Goal: Information Seeking & Learning: Stay updated

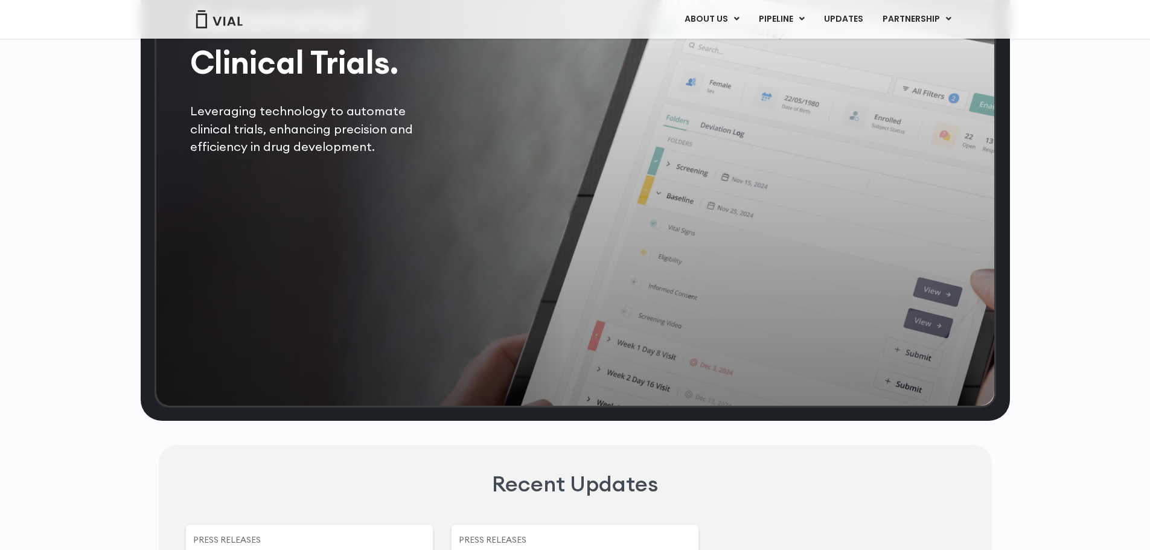
scroll to position [2536, 0]
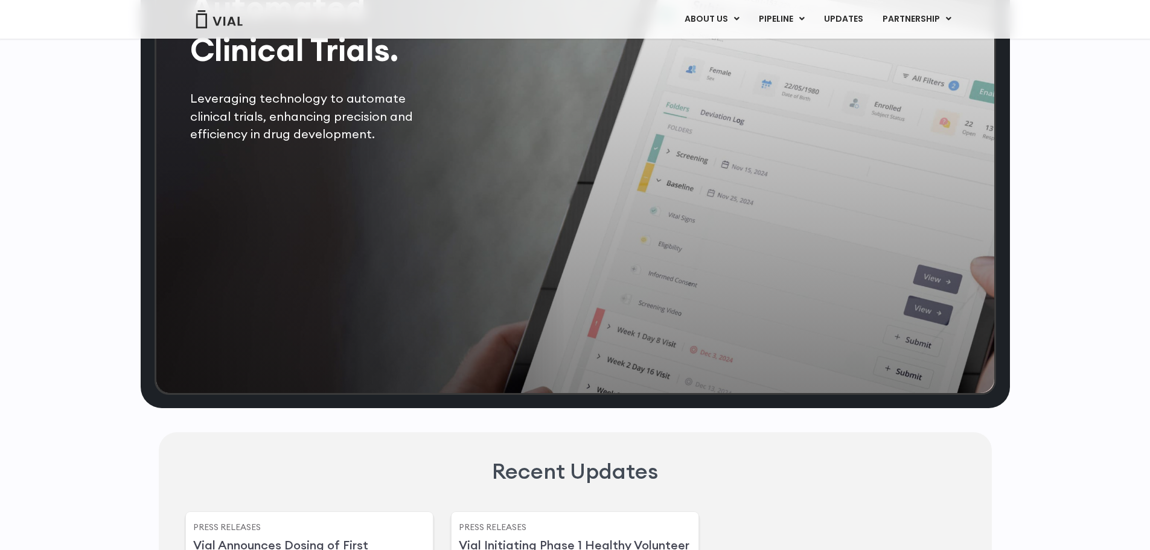
drag, startPoint x: 188, startPoint y: 164, endPoint x: 444, endPoint y: 287, distance: 283.6
click at [444, 287] on div "Automated Clinical Trials. Leveraging technology to automate clinical trials, e…" at bounding box center [576, 144] width 842 height 502
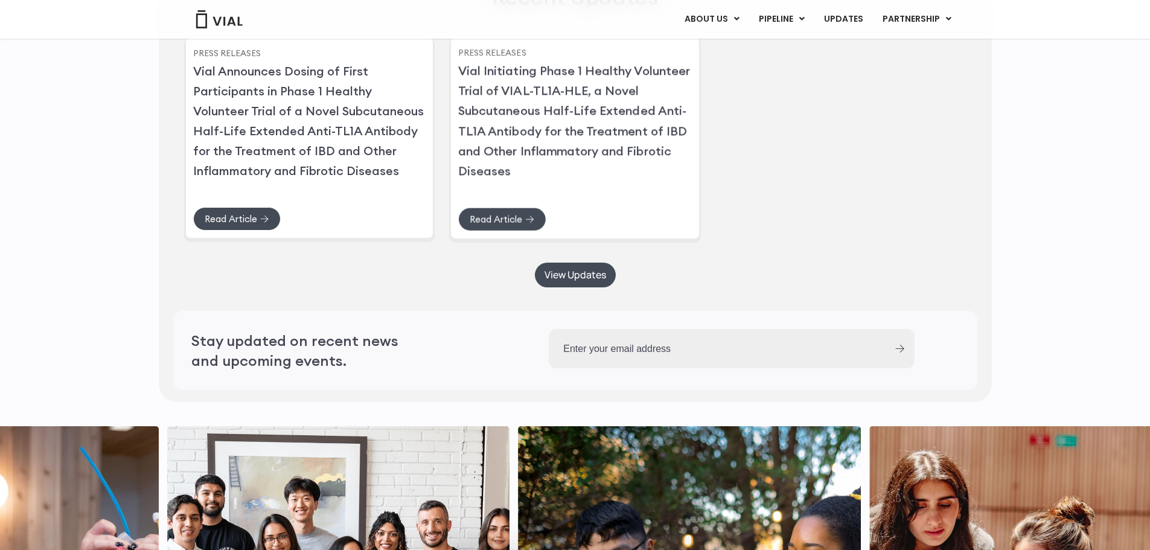
scroll to position [3019, 0]
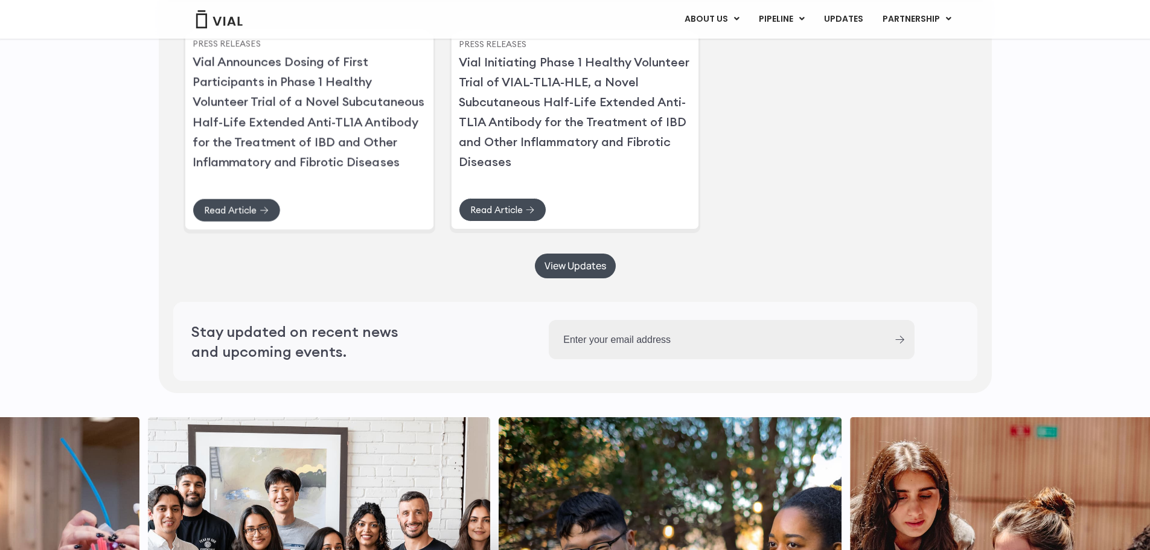
click at [225, 49] on link "Press Releases" at bounding box center [227, 43] width 68 height 11
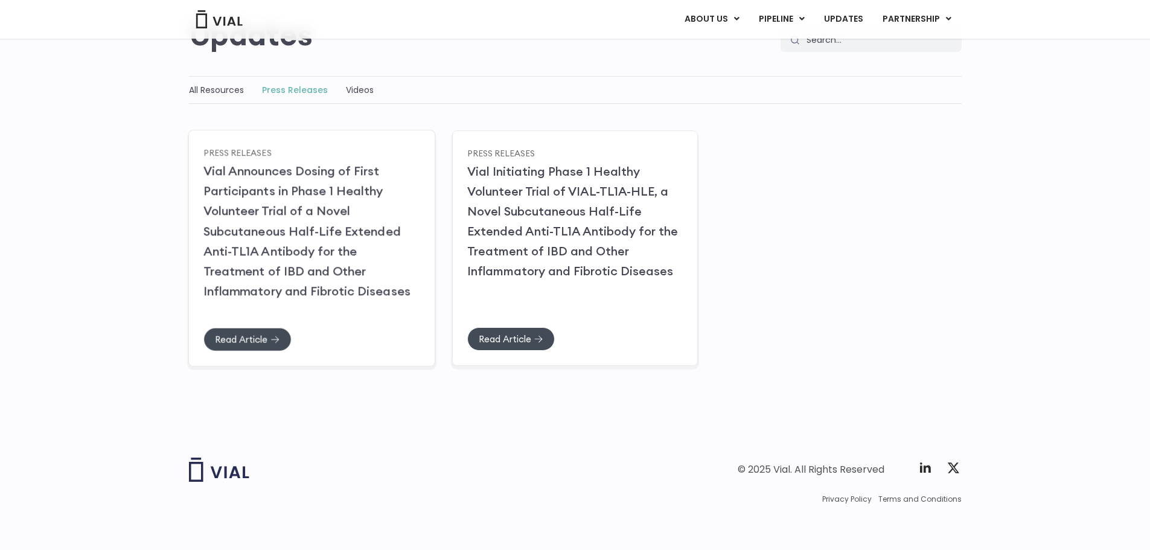
scroll to position [124, 0]
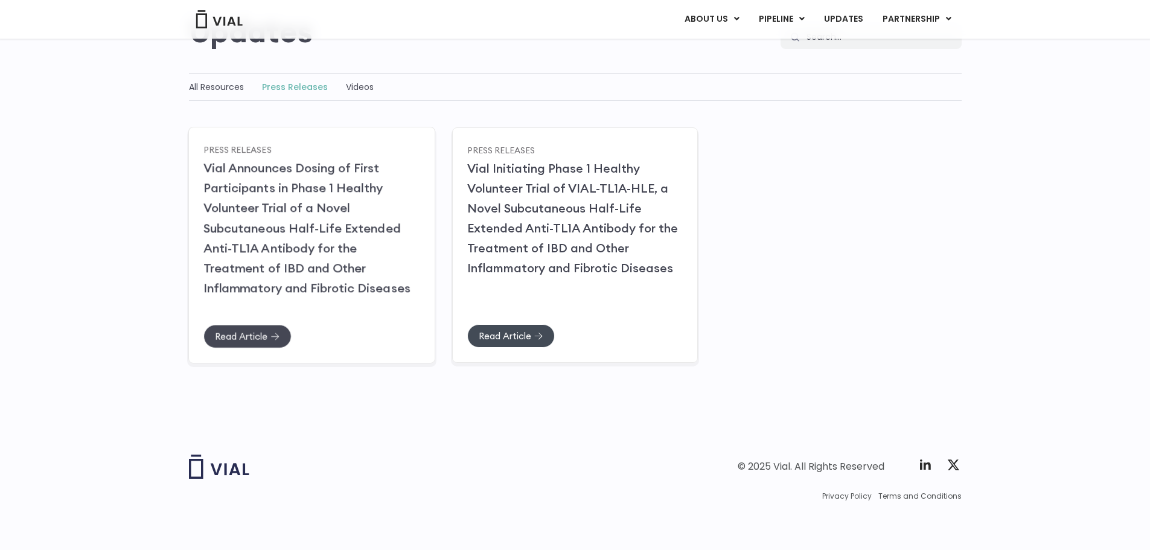
click at [239, 338] on span "Read Article" at bounding box center [241, 336] width 53 height 9
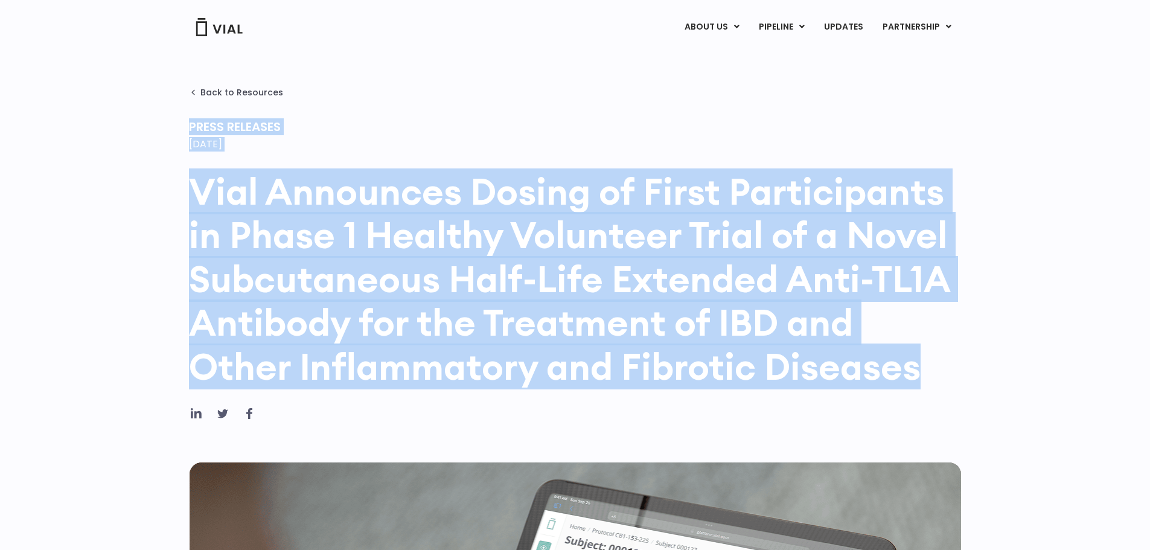
drag, startPoint x: 186, startPoint y: 124, endPoint x: 890, endPoint y: 358, distance: 742.0
copy div "Press Releases June 25, 2025 Vial Announces Dosing of First Participants in Pha…"
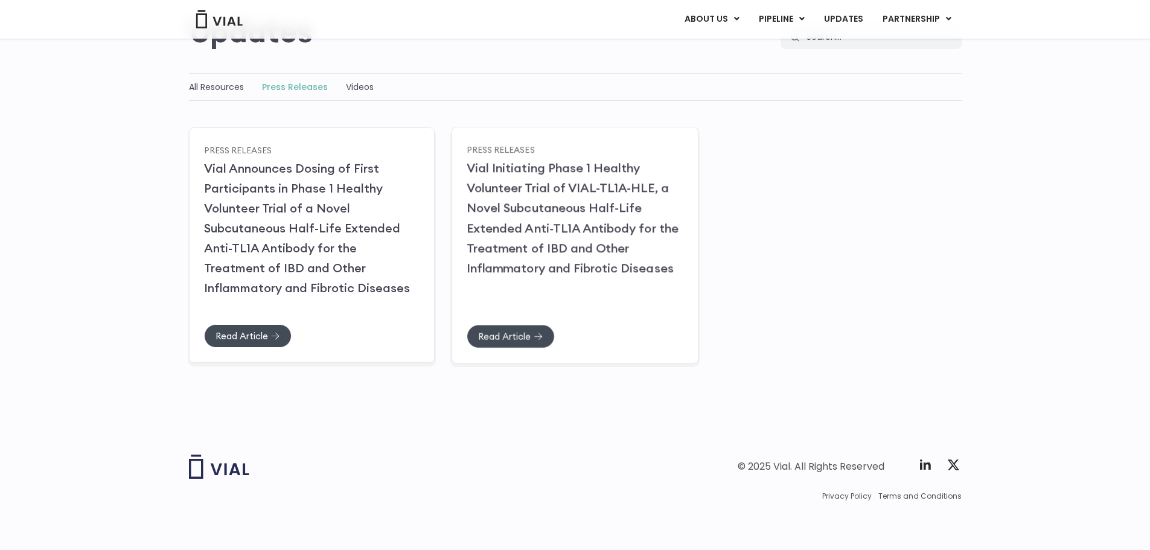
click at [499, 148] on link "Press Releases" at bounding box center [501, 149] width 68 height 11
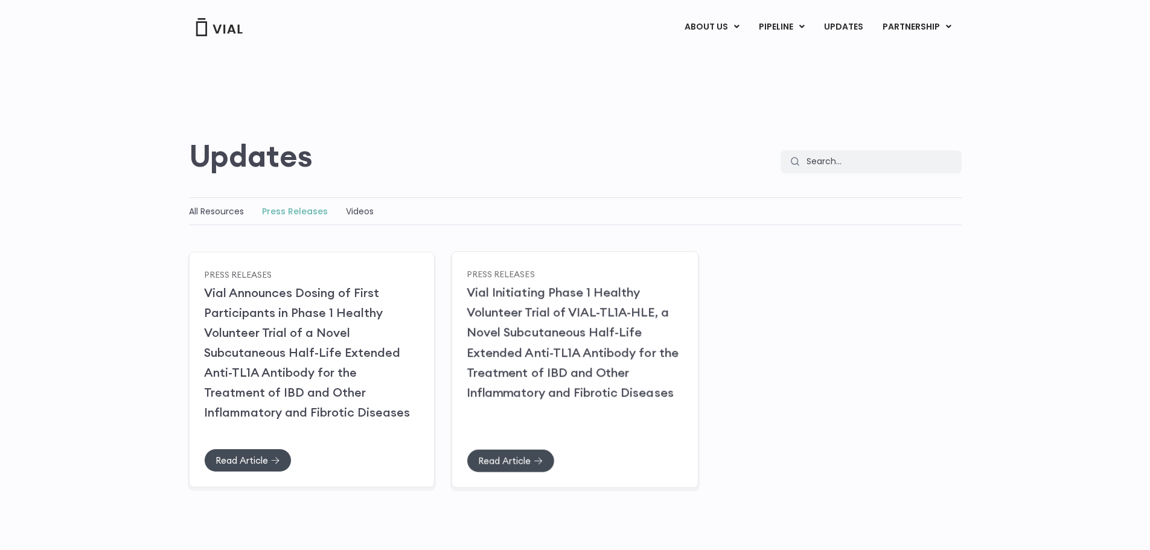
click at [493, 345] on link "Vial Initiating Phase 1 Healthy Volunteer Trial of VIAL-TL1A-HLE, a Novel Subcu…" at bounding box center [573, 341] width 212 height 115
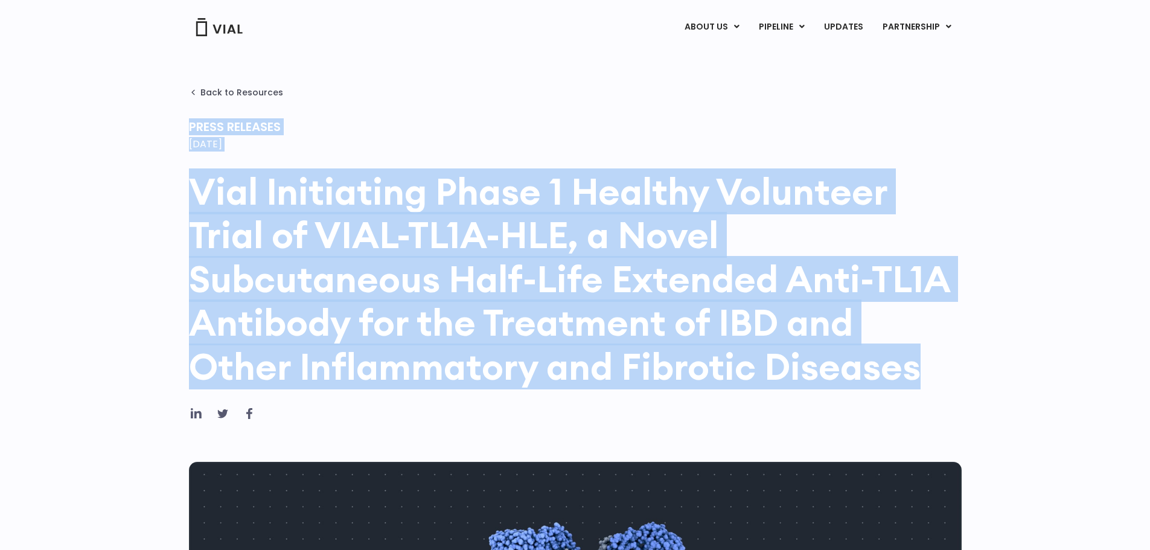
drag, startPoint x: 188, startPoint y: 124, endPoint x: 748, endPoint y: 339, distance: 599.6
copy div "Press Releases June 13, 2025 Vial Initiating Phase 1 Healthy Volunteer Trial of…"
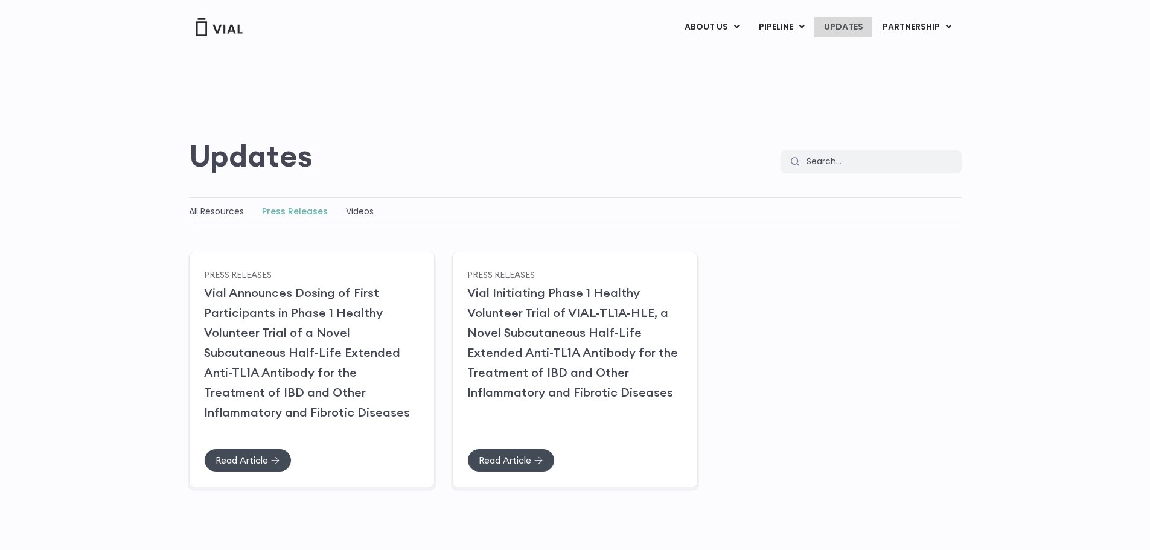
click at [847, 26] on link "UPDATES" at bounding box center [844, 27] width 58 height 21
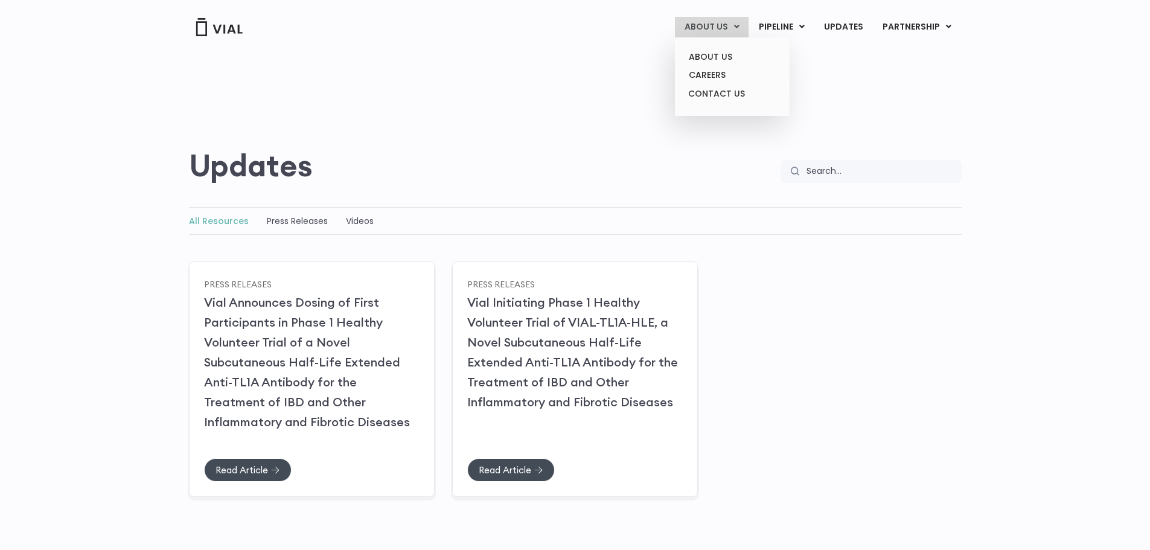
click at [709, 36] on link "ABOUT US" at bounding box center [712, 27] width 74 height 21
click at [705, 48] on link "ABOUT US" at bounding box center [732, 57] width 106 height 19
